Goal: Task Accomplishment & Management: Use online tool/utility

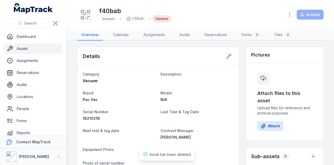
scroll to position [157, 0]
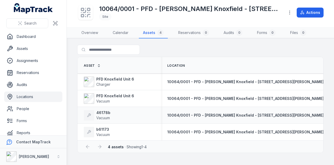
click at [112, 114] on div "46178b Vacuum" at bounding box center [119, 115] width 71 height 10
click at [108, 112] on strong "46178b" at bounding box center [103, 112] width 14 height 5
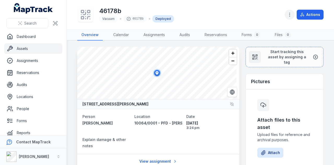
click at [289, 14] on icon "button" at bounding box center [289, 14] width 5 height 5
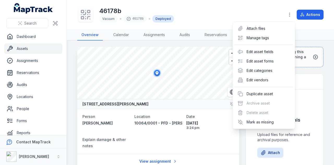
click at [271, 10] on div "46178b Vacuum 46178b Deployed Actions" at bounding box center [200, 14] width 247 height 25
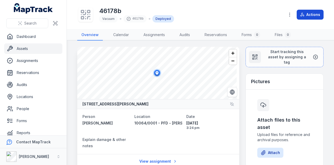
click at [309, 14] on button "Actions" at bounding box center [310, 15] width 27 height 10
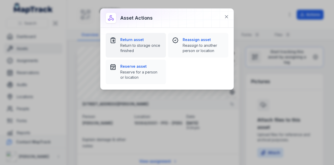
click at [148, 51] on span "Return to storage once finished" at bounding box center [141, 48] width 42 height 10
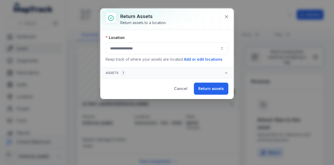
click at [146, 50] on button "button" at bounding box center [167, 48] width 123 height 12
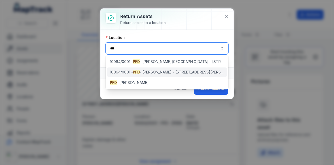
type input "***"
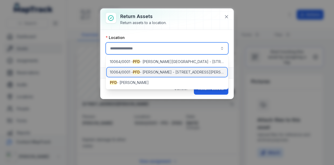
click at [155, 68] on div "10064/0001 - PFD - [PERSON_NAME] Knoxfield - [STREET_ADDRESS][PERSON_NAME]" at bounding box center [167, 71] width 121 height 9
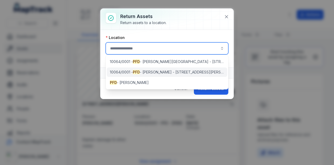
type input "**********"
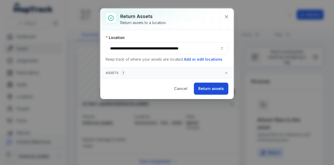
click at [210, 88] on button "Return assets" at bounding box center [211, 89] width 34 height 12
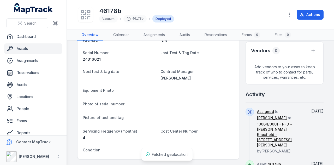
scroll to position [108, 0]
